Goal: Task Accomplishment & Management: Use online tool/utility

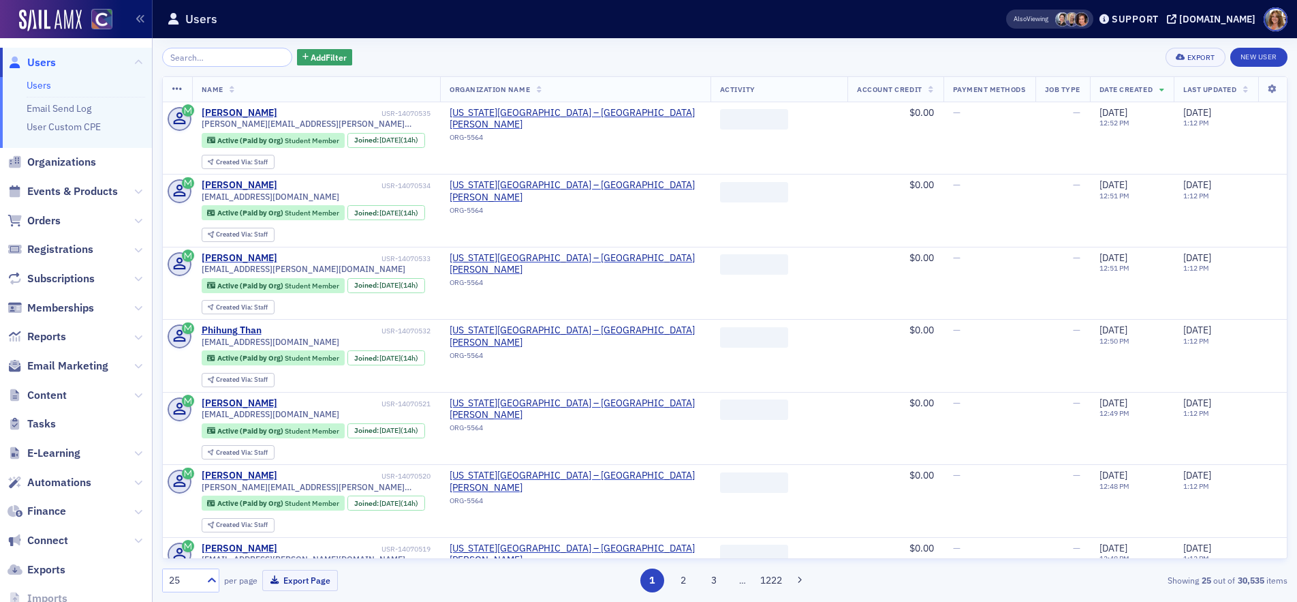
drag, startPoint x: 55, startPoint y: 219, endPoint x: 65, endPoint y: 214, distance: 11.9
click at [56, 217] on span "Orders" at bounding box center [43, 220] width 33 height 15
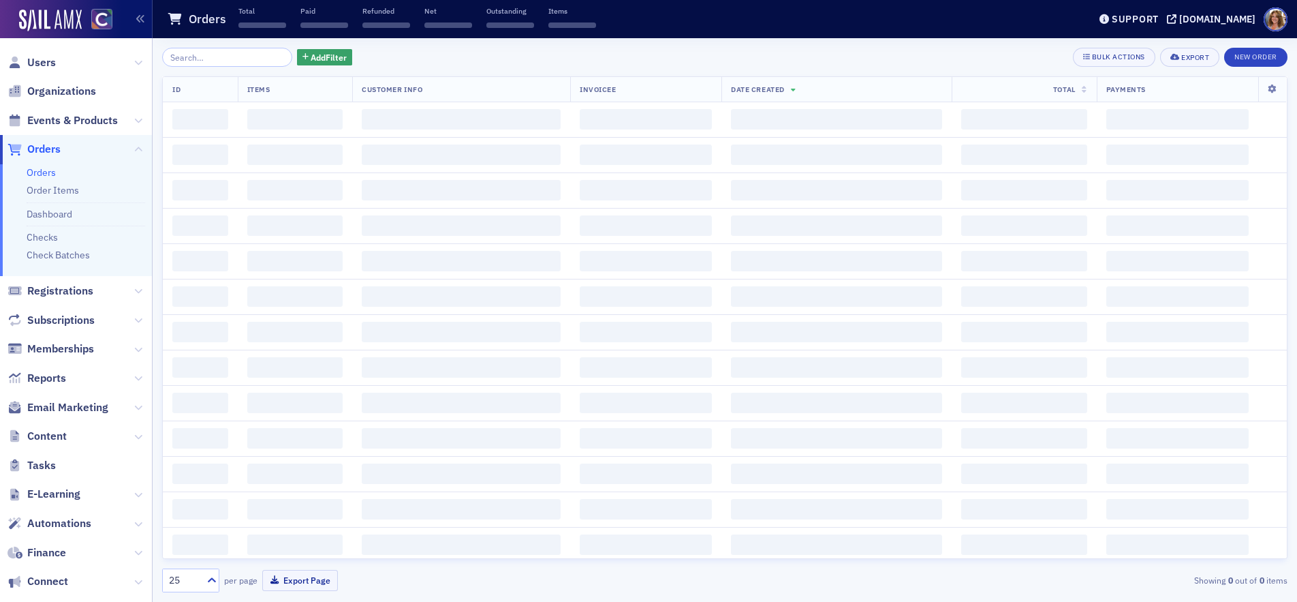
click at [216, 56] on input "search" at bounding box center [227, 57] width 130 height 19
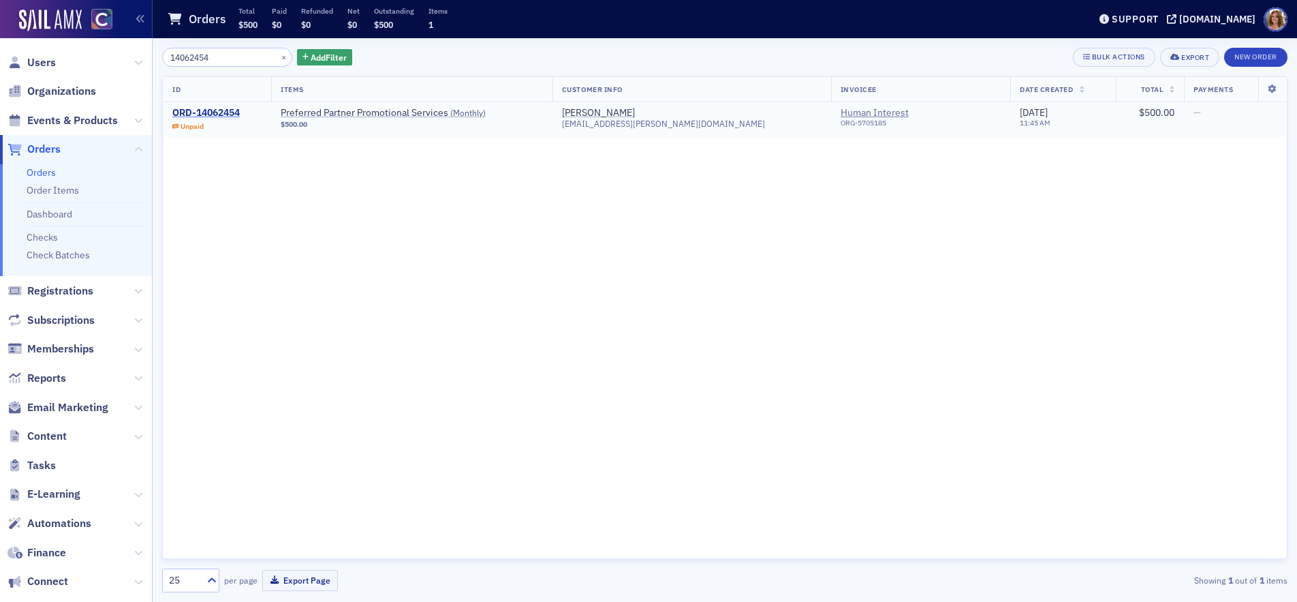
type input "14062454"
click at [226, 113] on div "ORD-14062454" at bounding box center [205, 113] width 67 height 12
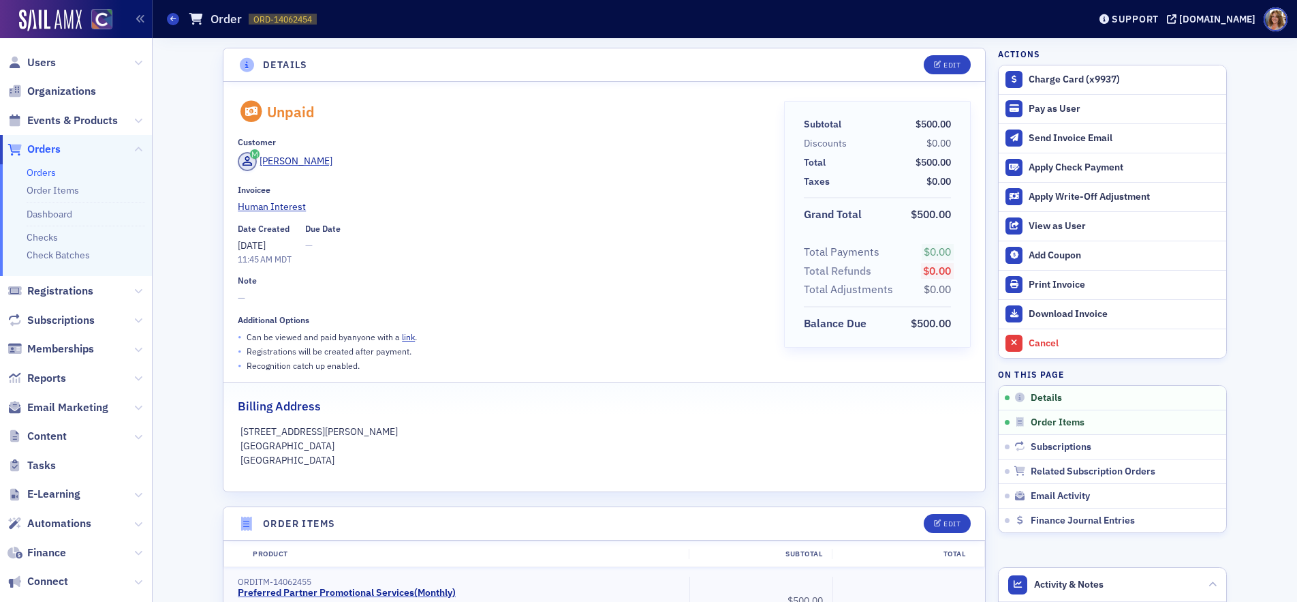
click at [57, 151] on span "Orders" at bounding box center [43, 149] width 33 height 15
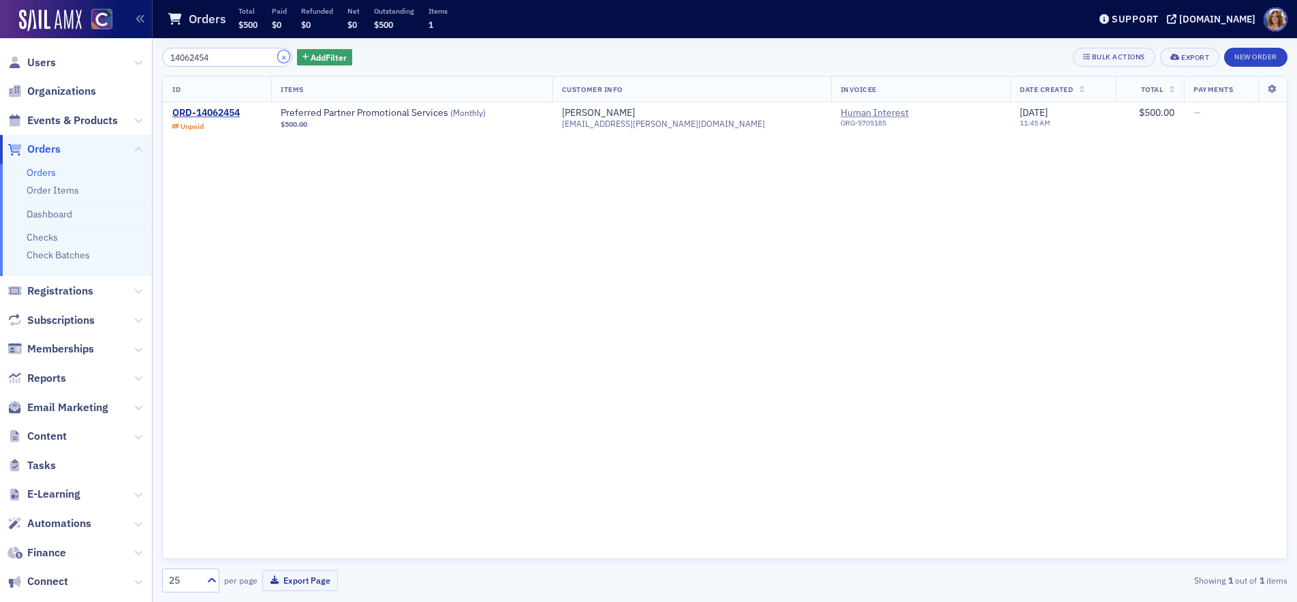
click at [278, 55] on button "×" at bounding box center [284, 56] width 12 height 12
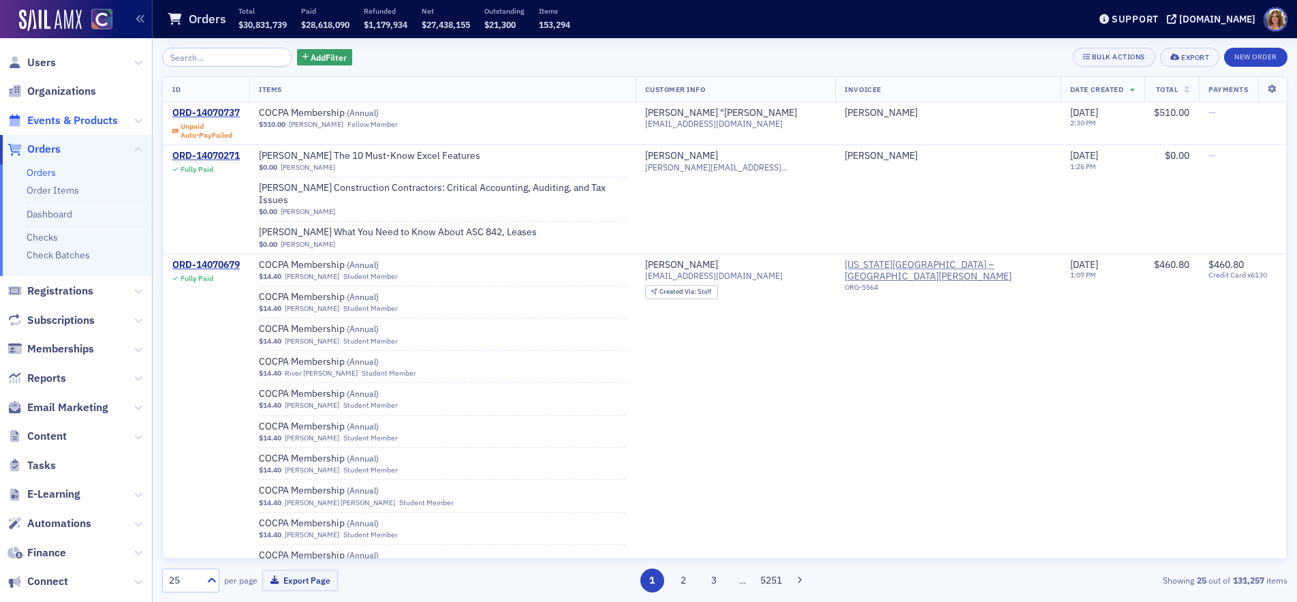
drag, startPoint x: 77, startPoint y: 119, endPoint x: 102, endPoint y: 116, distance: 25.4
click at [78, 118] on span "Events & Products" at bounding box center [72, 120] width 91 height 15
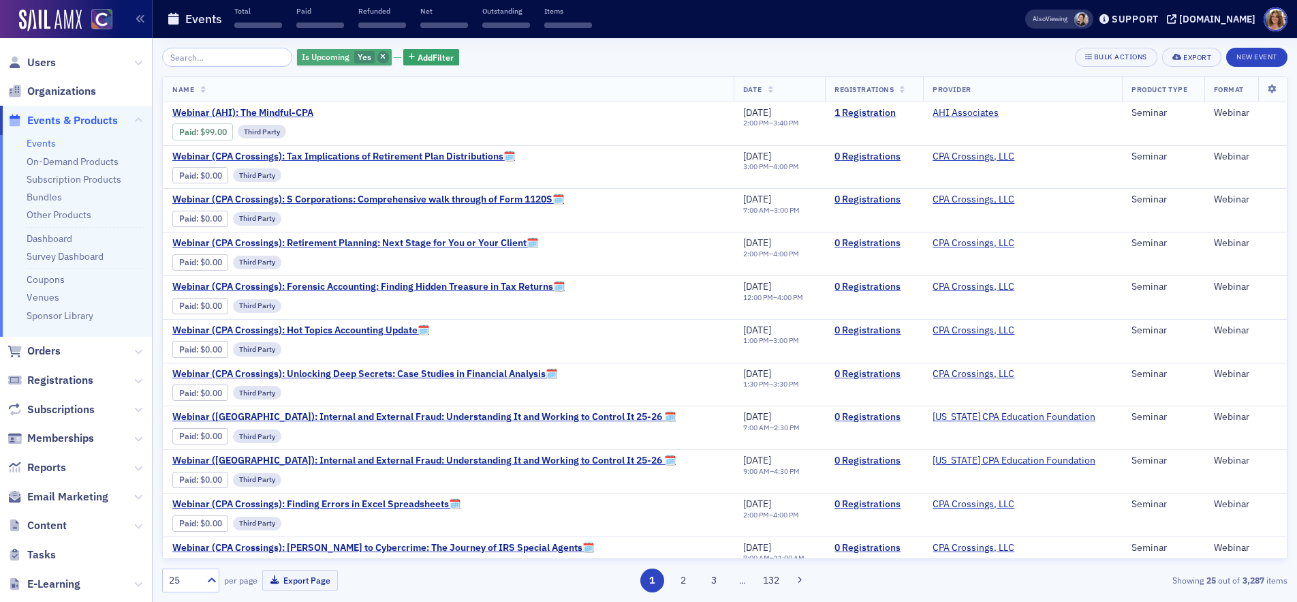
drag, startPoint x: 237, startPoint y: 57, endPoint x: 369, endPoint y: 61, distance: 132.3
click at [245, 57] on input "search" at bounding box center [227, 57] width 130 height 19
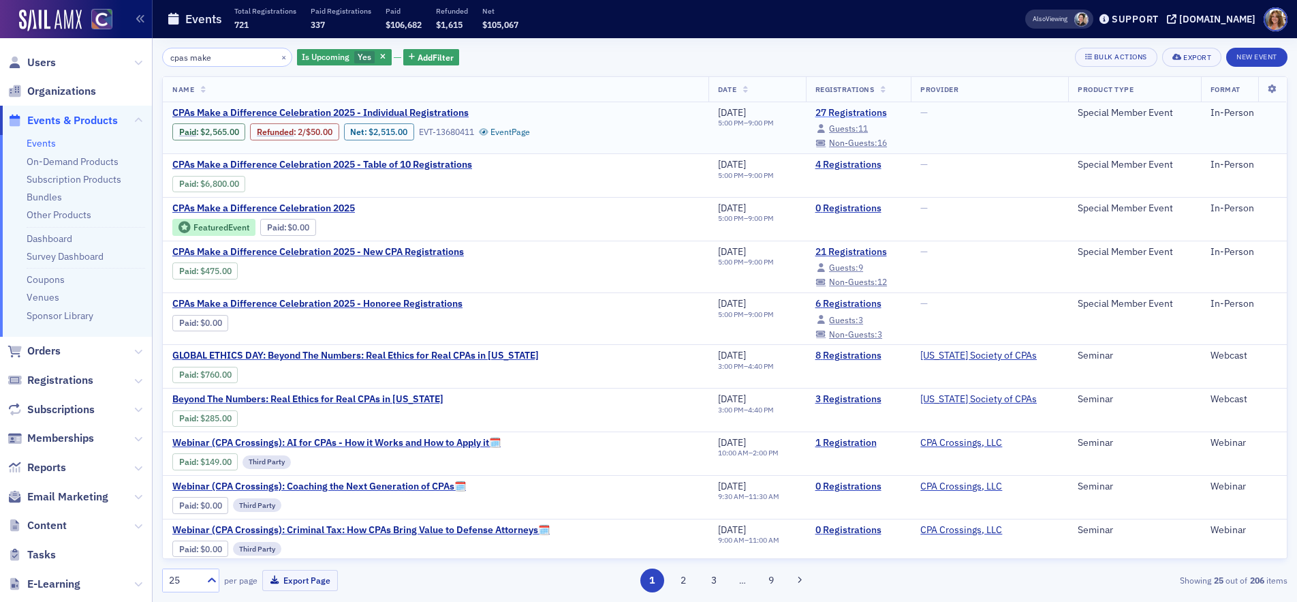
type input "cpas make"
click at [815, 112] on link "27 Registrations" at bounding box center [858, 113] width 87 height 12
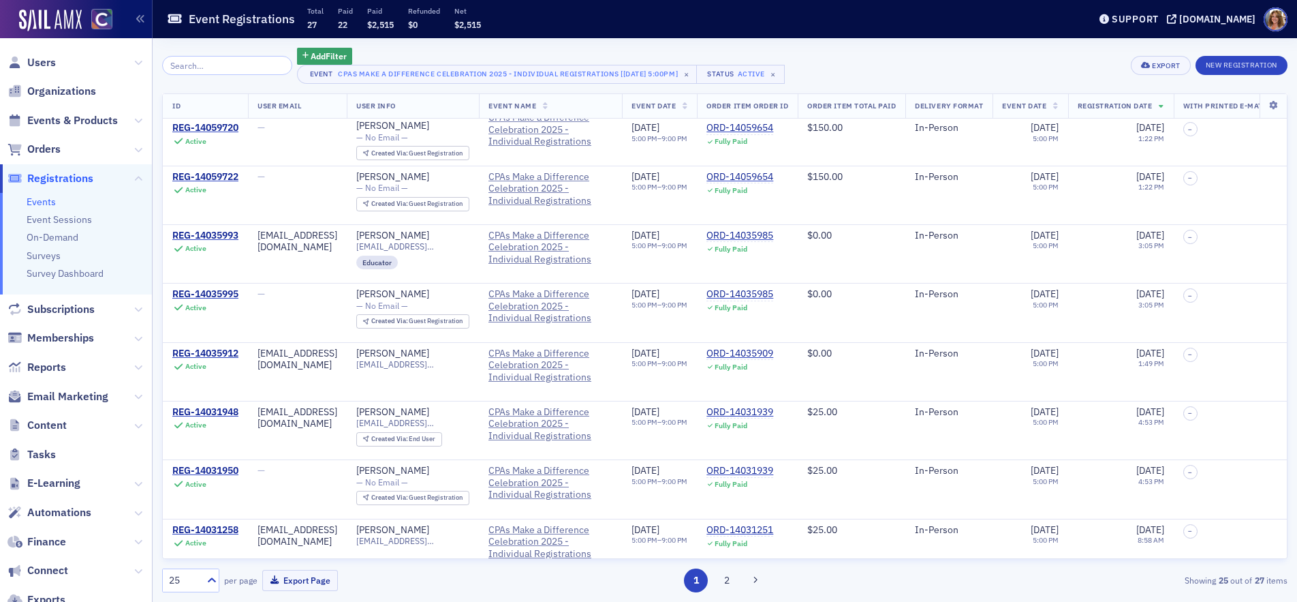
scroll to position [679, 0]
click at [137, 424] on icon at bounding box center [138, 426] width 8 height 8
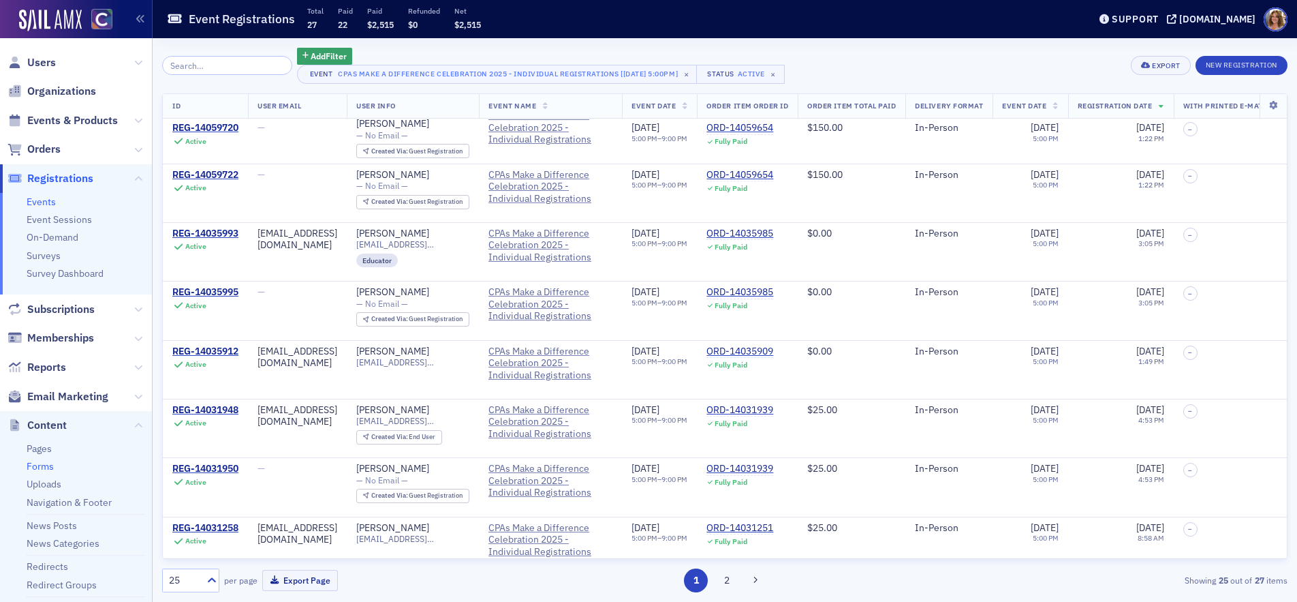
click at [45, 467] on link "Forms" at bounding box center [40, 466] width 27 height 12
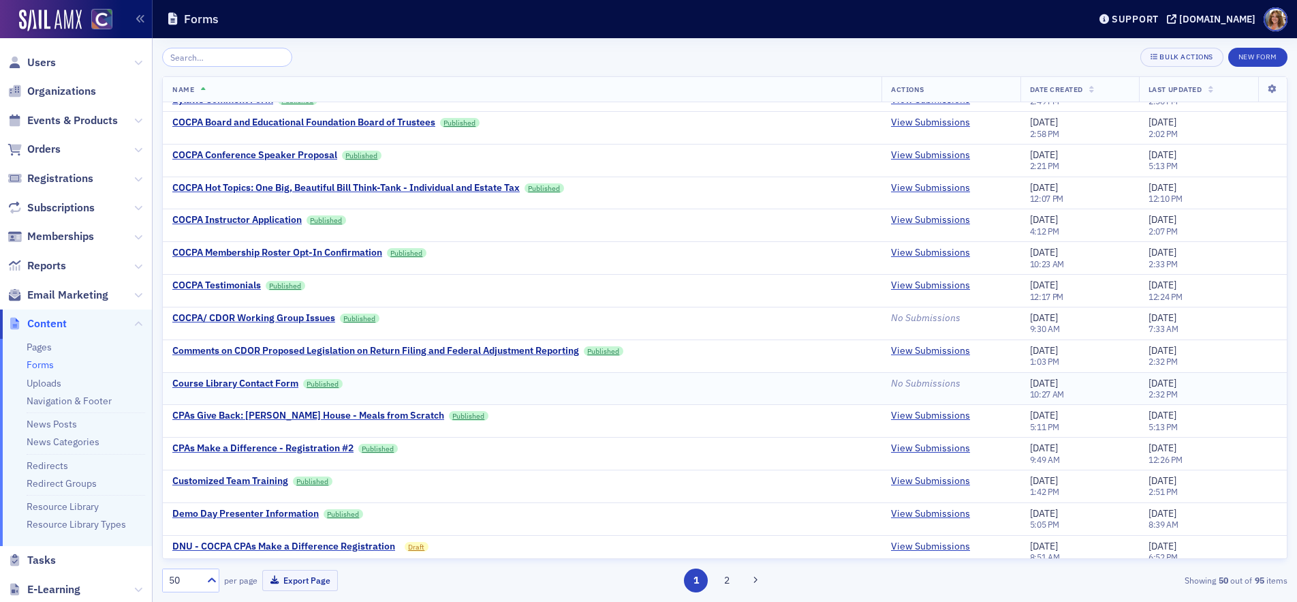
scroll to position [643, 0]
click at [903, 446] on link "View Submissions" at bounding box center [930, 447] width 79 height 12
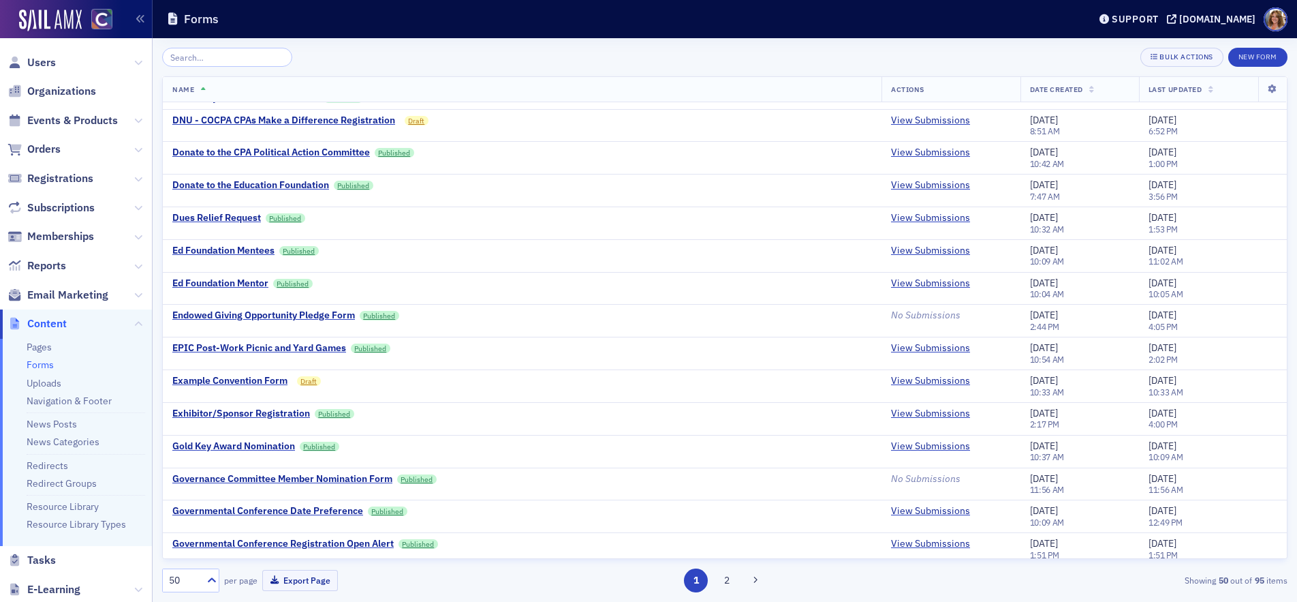
scroll to position [1071, 0]
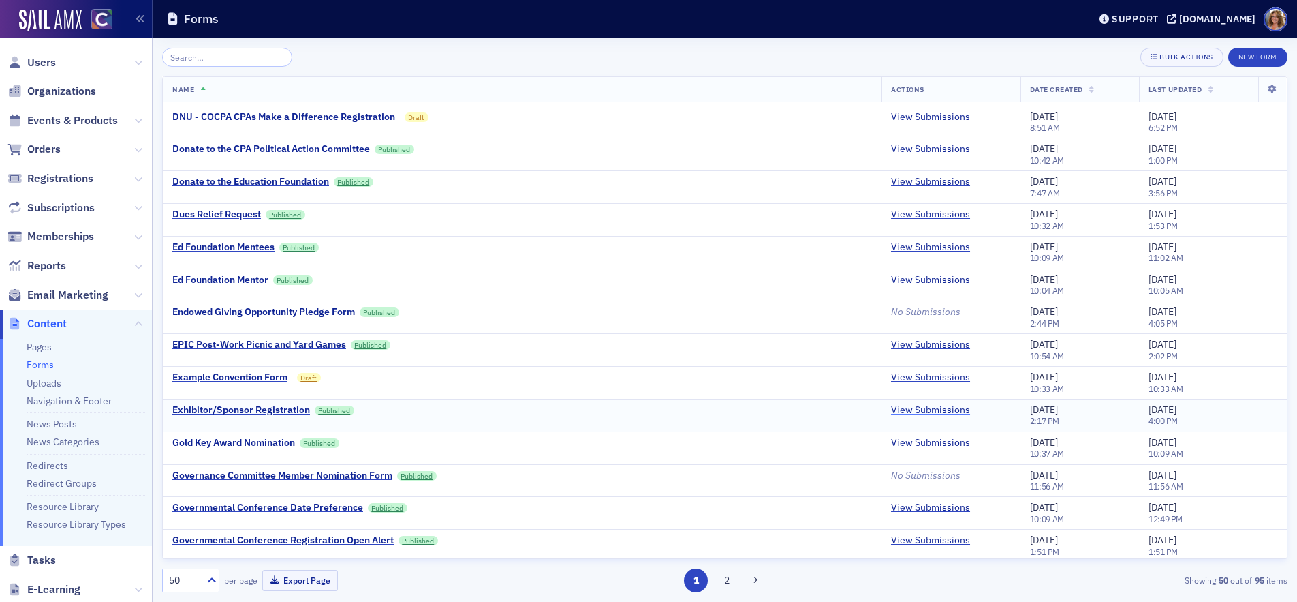
click at [931, 409] on link "View Submissions" at bounding box center [930, 410] width 79 height 12
